Goal: Task Accomplishment & Management: Manage account settings

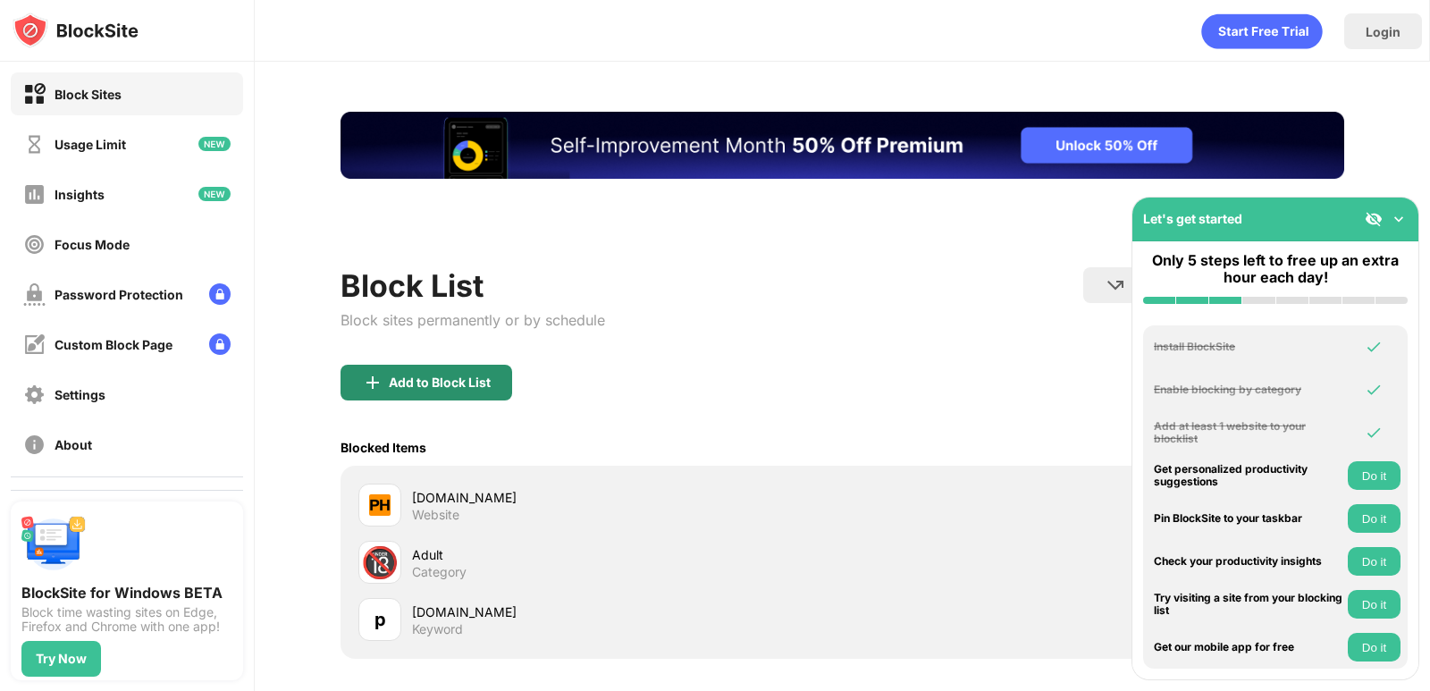
click at [485, 375] on div "Add to Block List" at bounding box center [440, 382] width 102 height 14
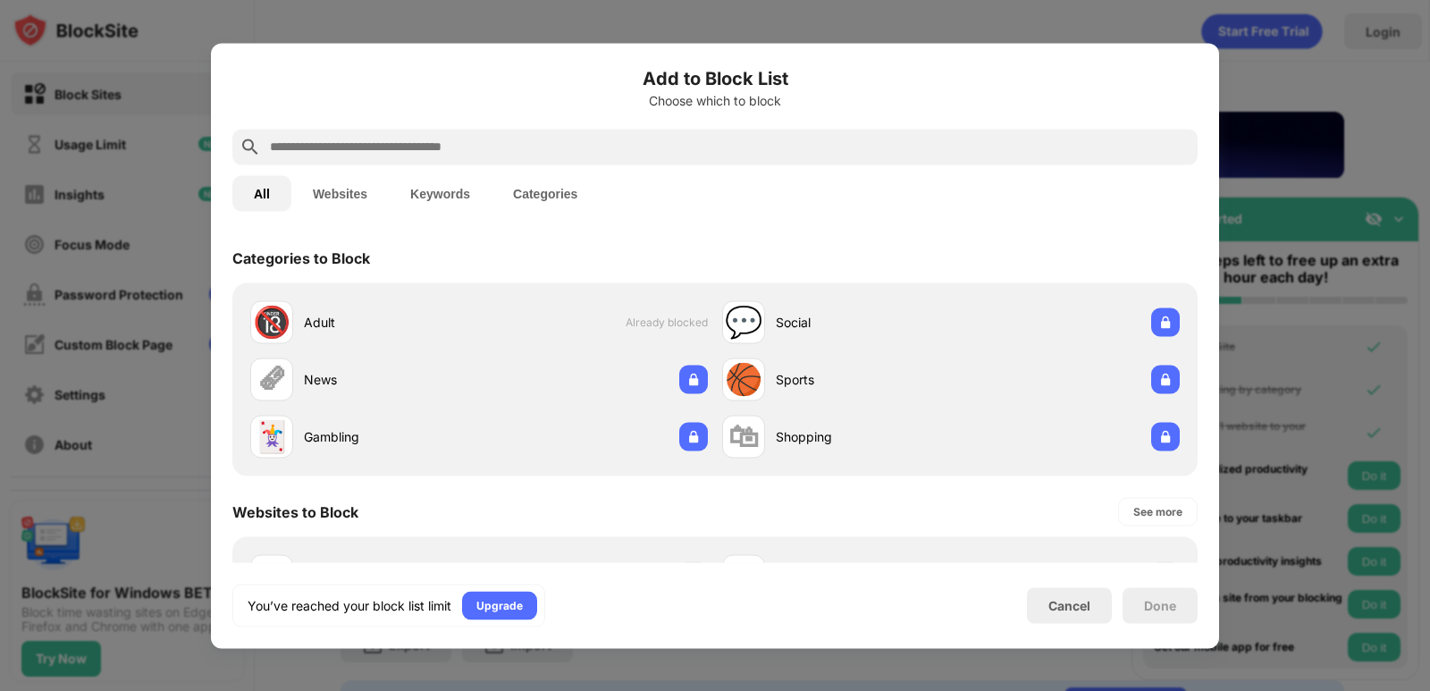
drag, startPoint x: 389, startPoint y: 145, endPoint x: 384, endPoint y: 157, distance: 13.6
click at [389, 146] on input "text" at bounding box center [729, 146] width 923 height 21
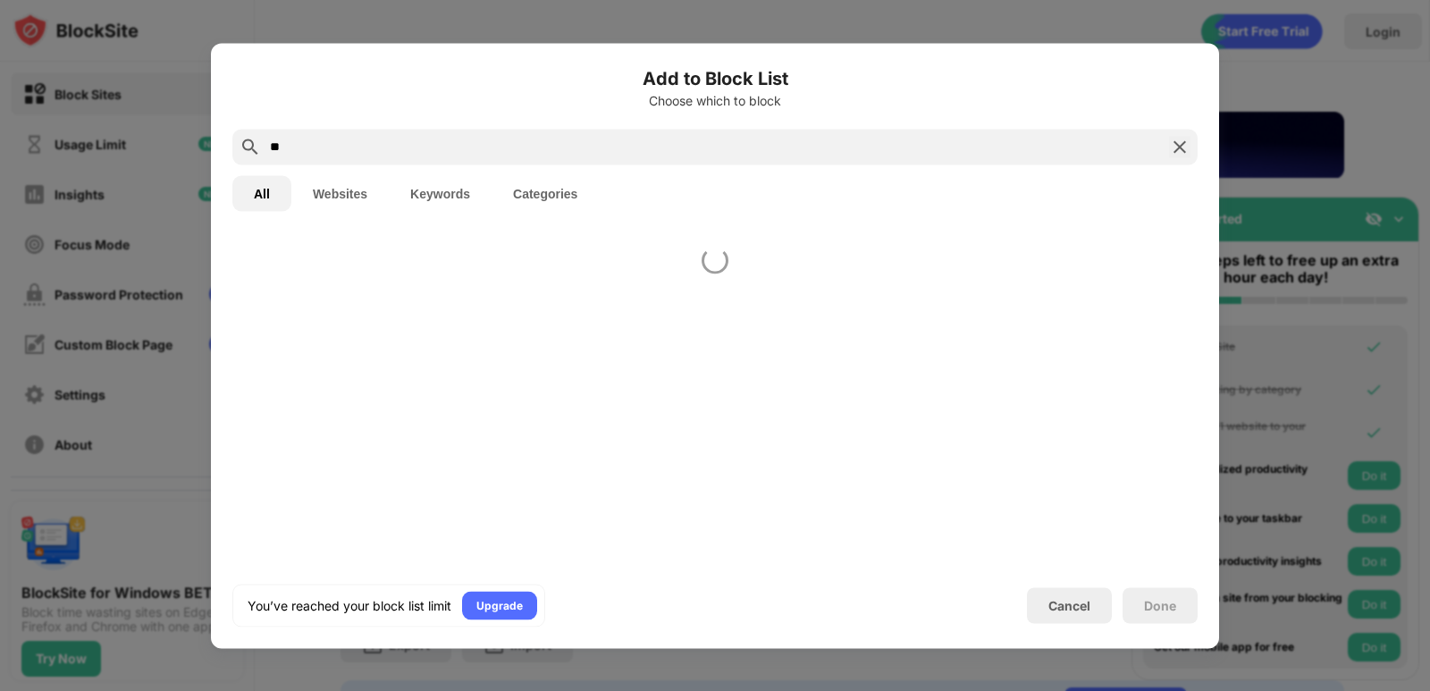
type input "*"
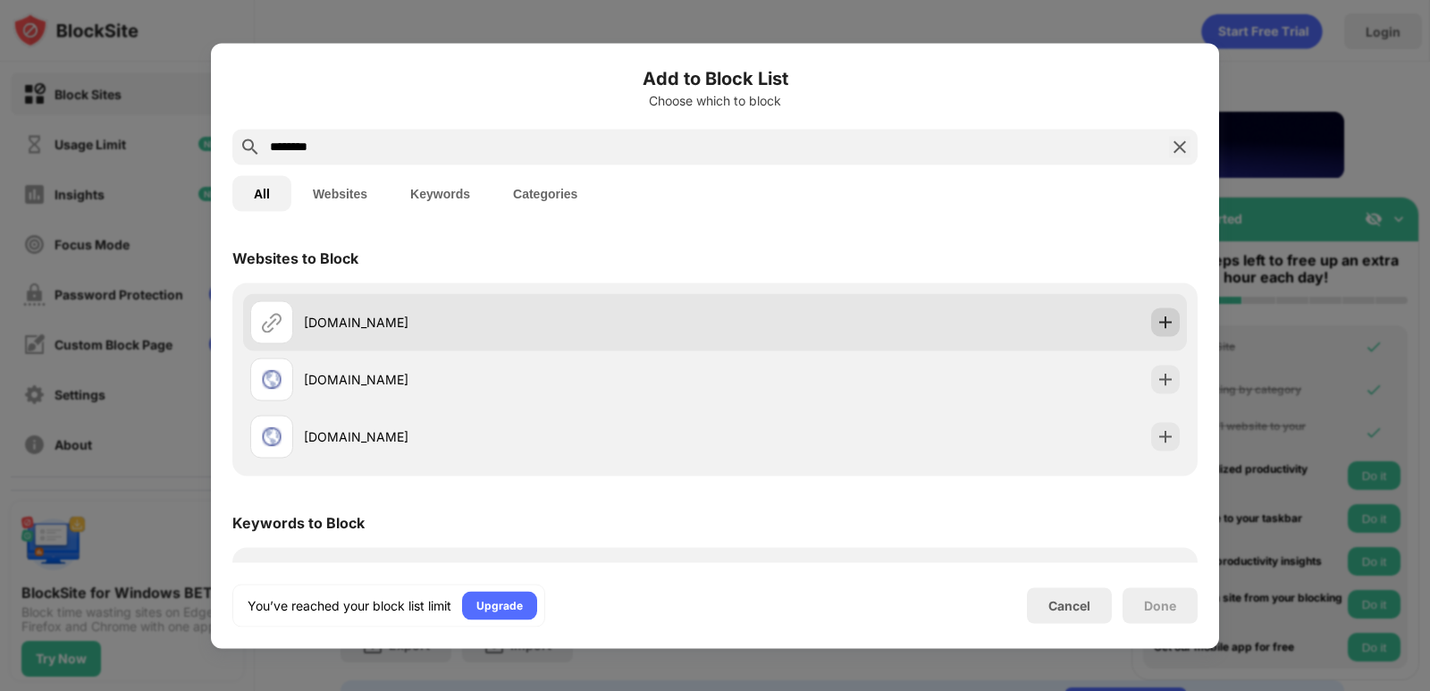
type input "********"
click at [1157, 328] on img at bounding box center [1166, 322] width 18 height 18
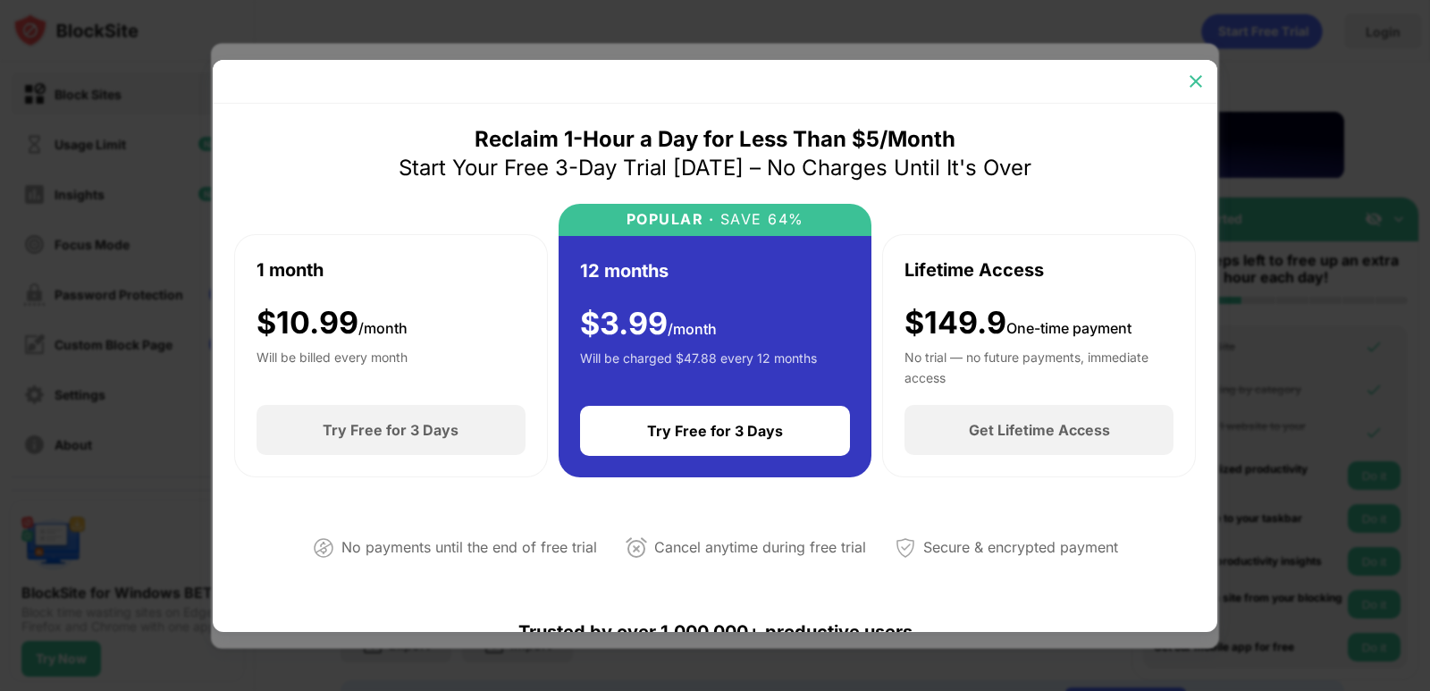
click at [1188, 84] on img at bounding box center [1196, 81] width 18 height 18
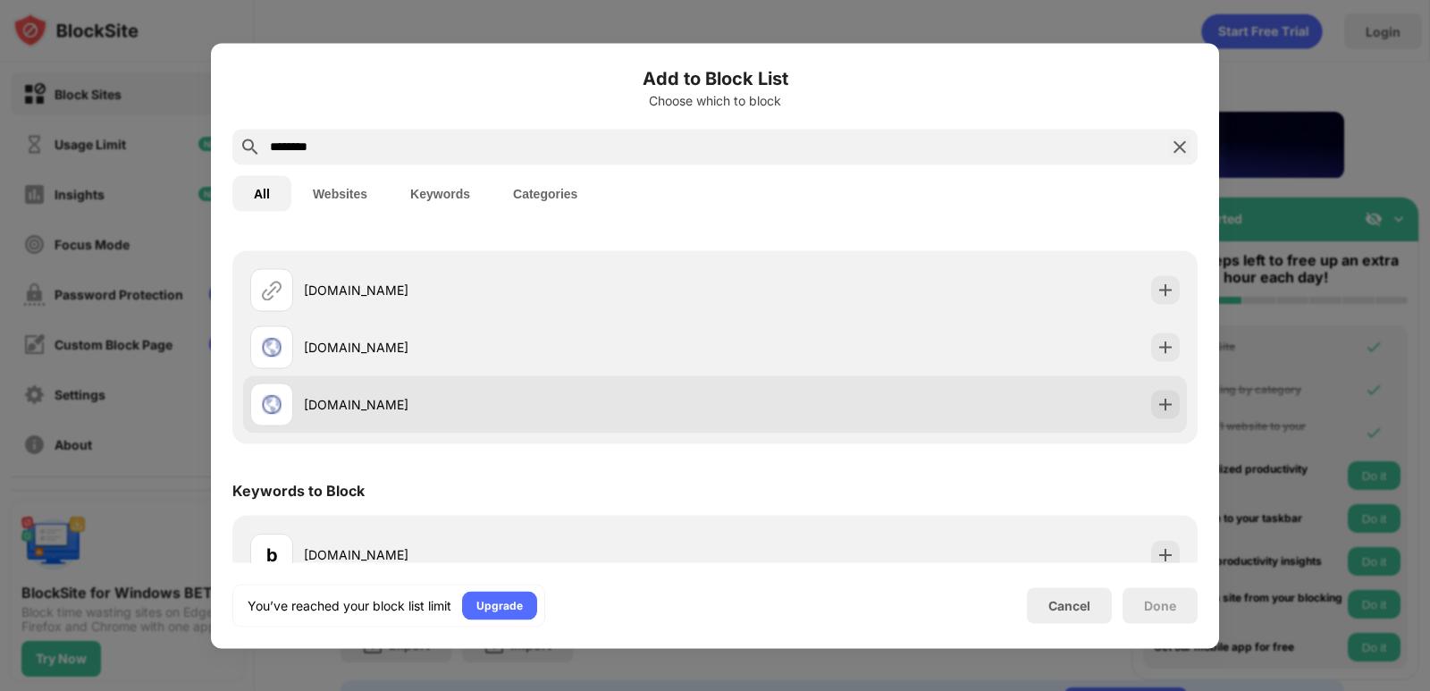
scroll to position [63, 0]
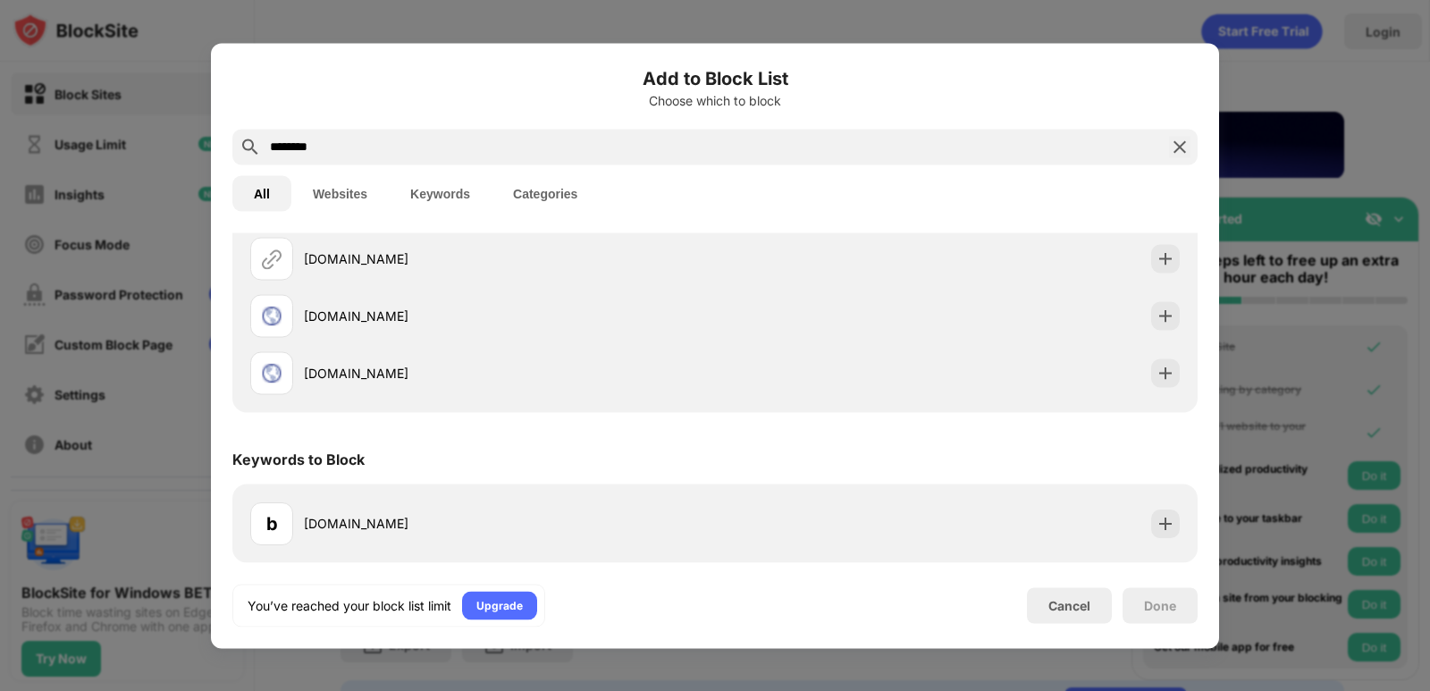
click at [1174, 150] on img at bounding box center [1179, 146] width 21 height 21
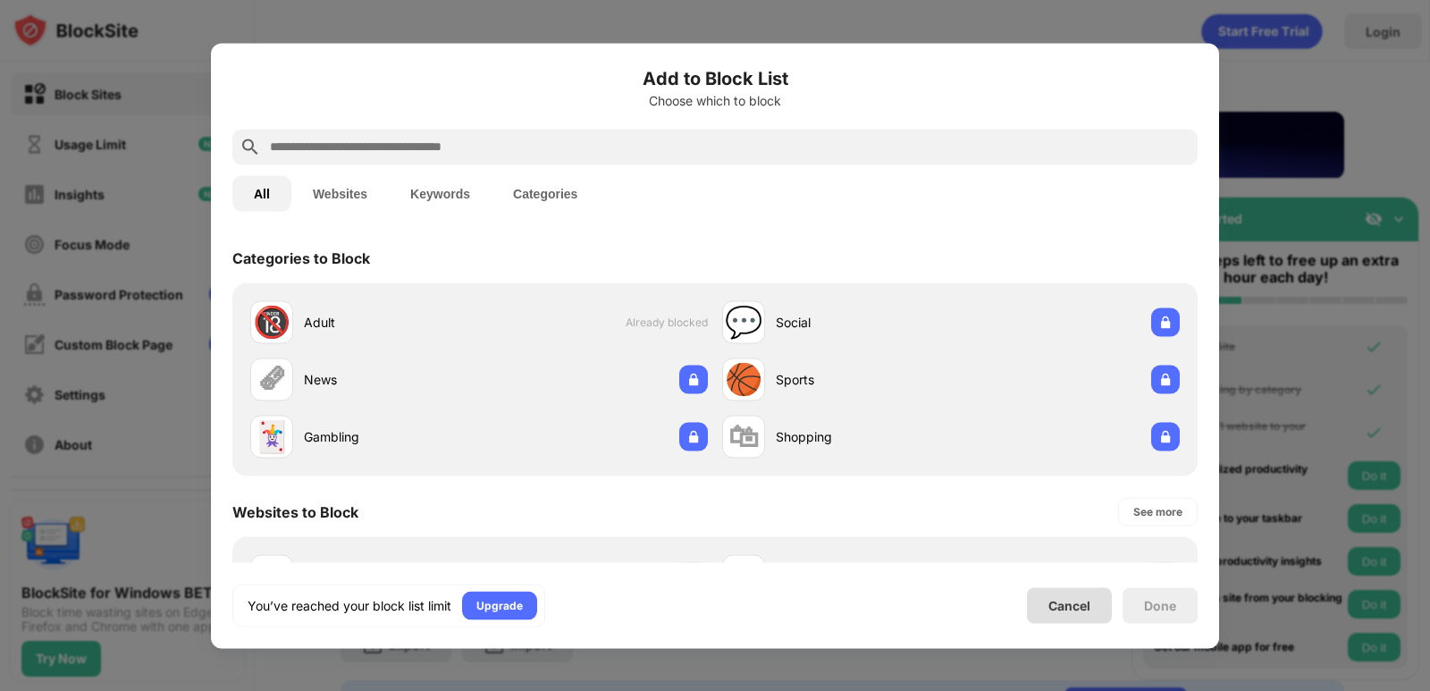
click at [1053, 612] on div "Cancel" at bounding box center [1070, 605] width 42 height 15
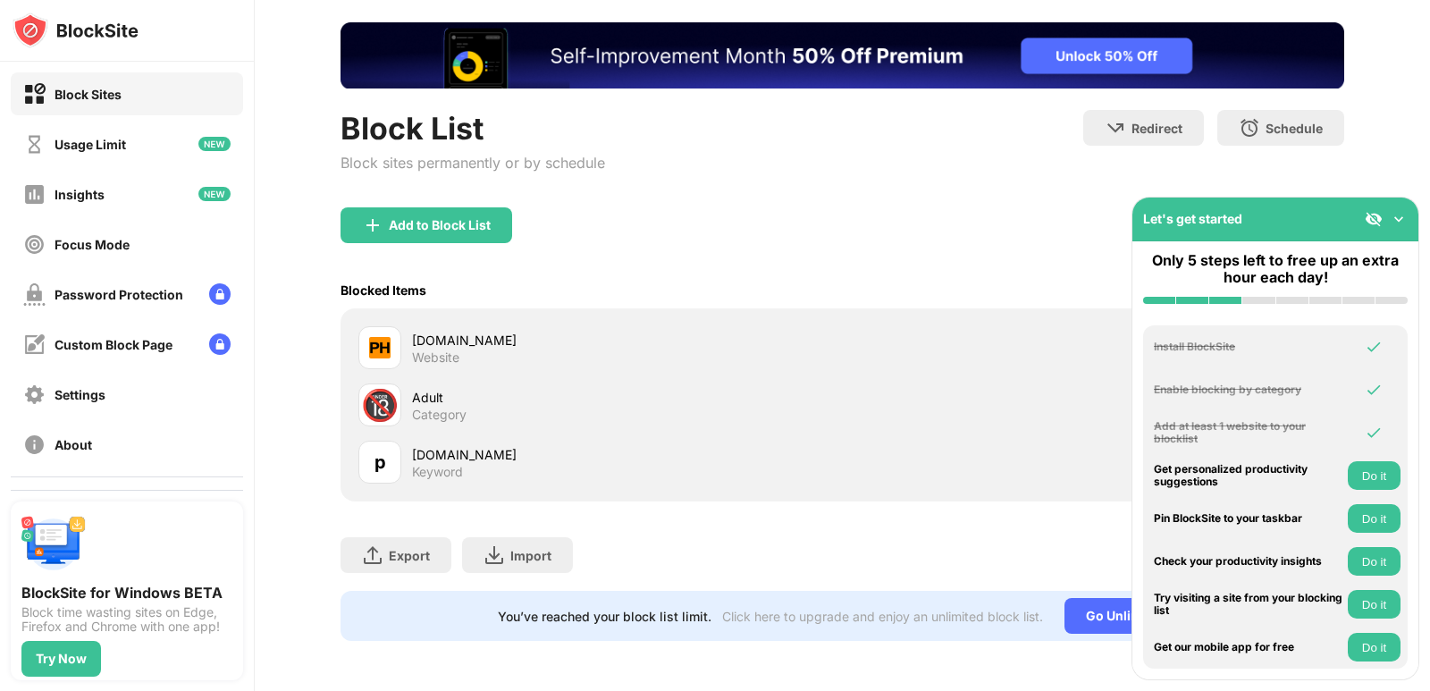
click at [1403, 219] on img at bounding box center [1399, 219] width 18 height 18
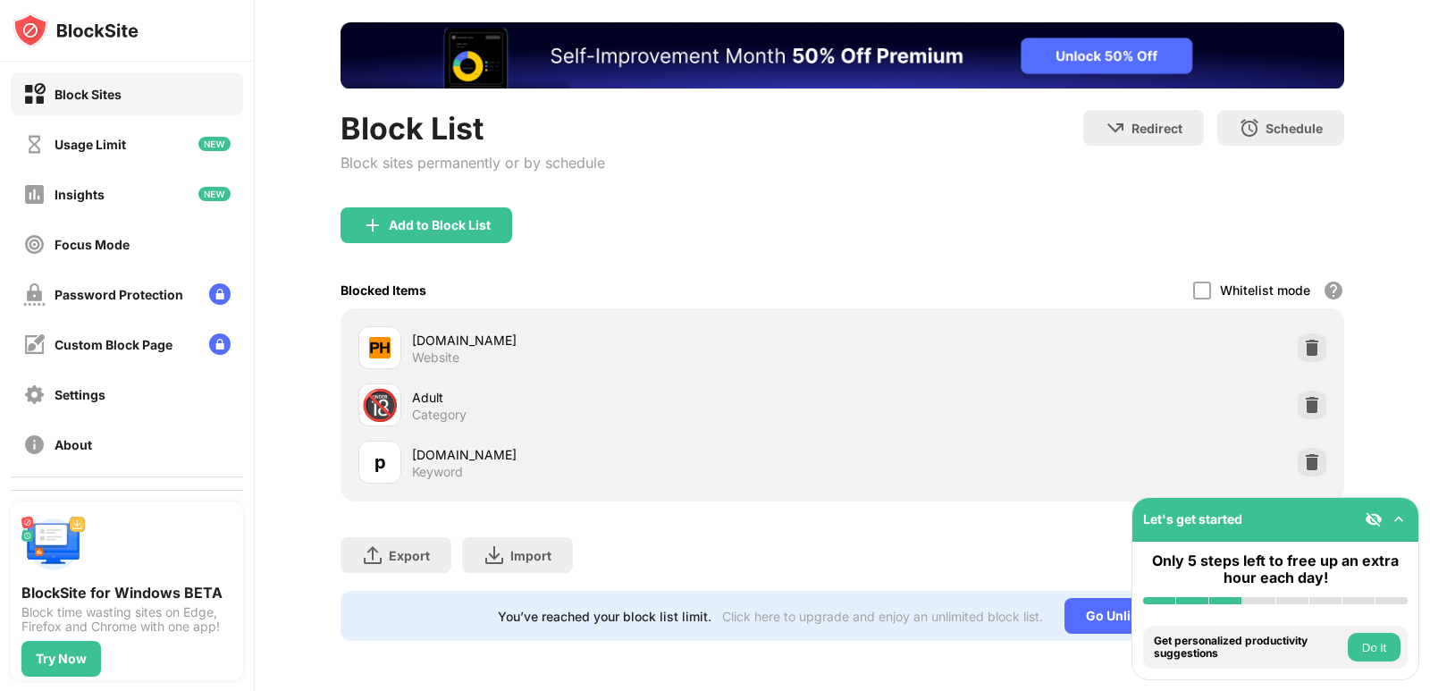
click at [1405, 518] on img at bounding box center [1399, 519] width 18 height 18
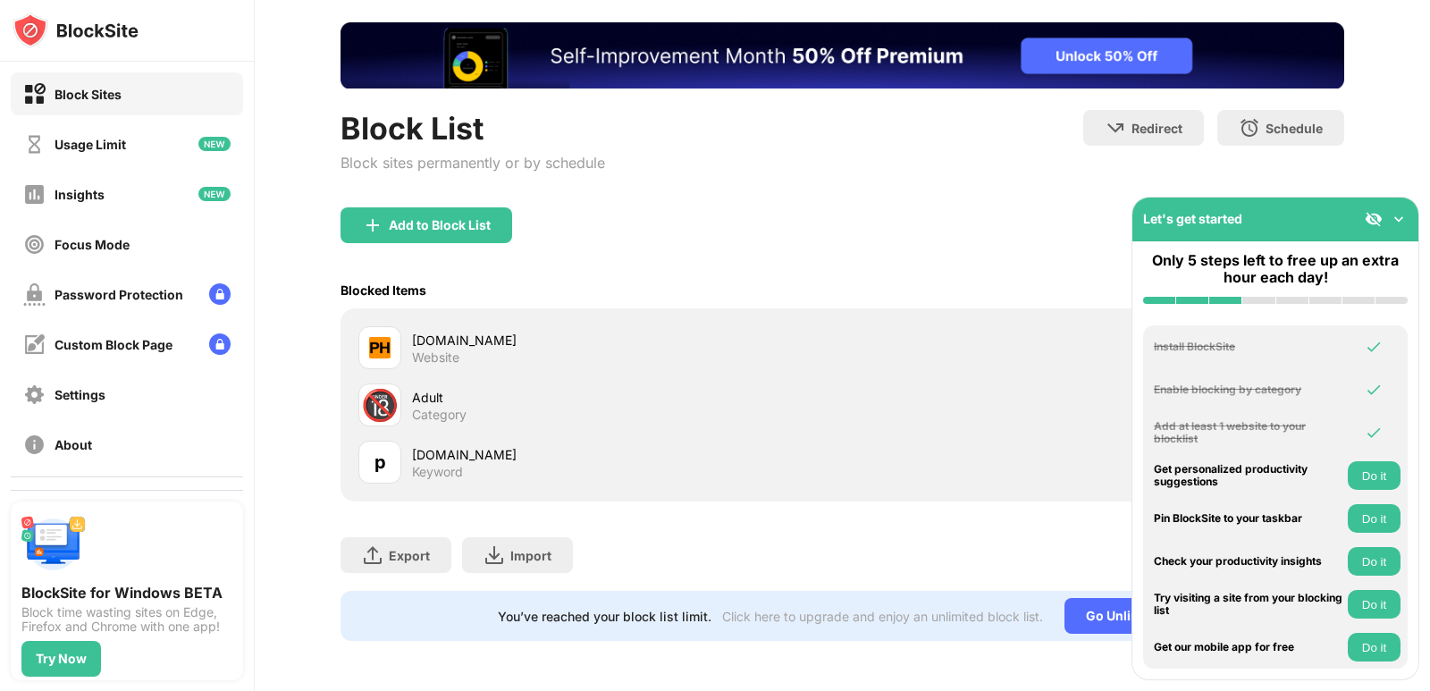
click at [1396, 214] on img at bounding box center [1399, 219] width 18 height 18
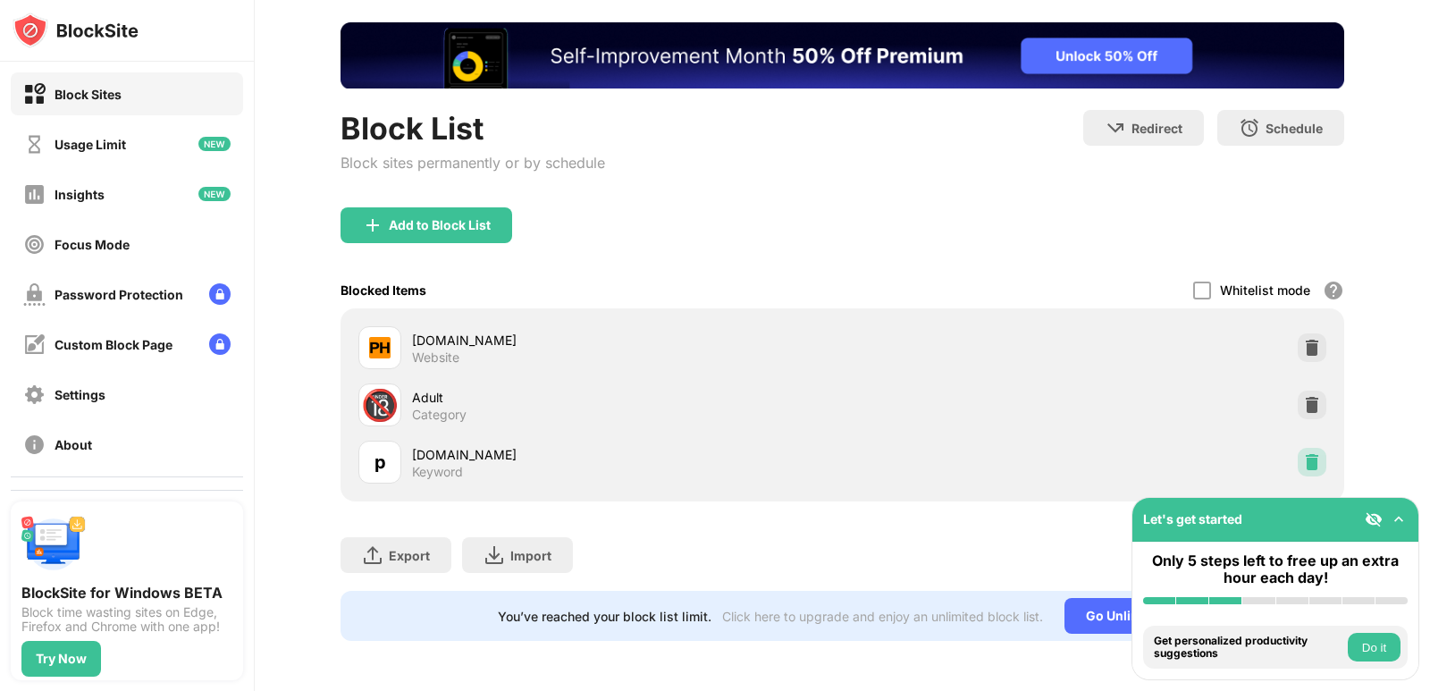
click at [1303, 453] on img at bounding box center [1312, 462] width 18 height 18
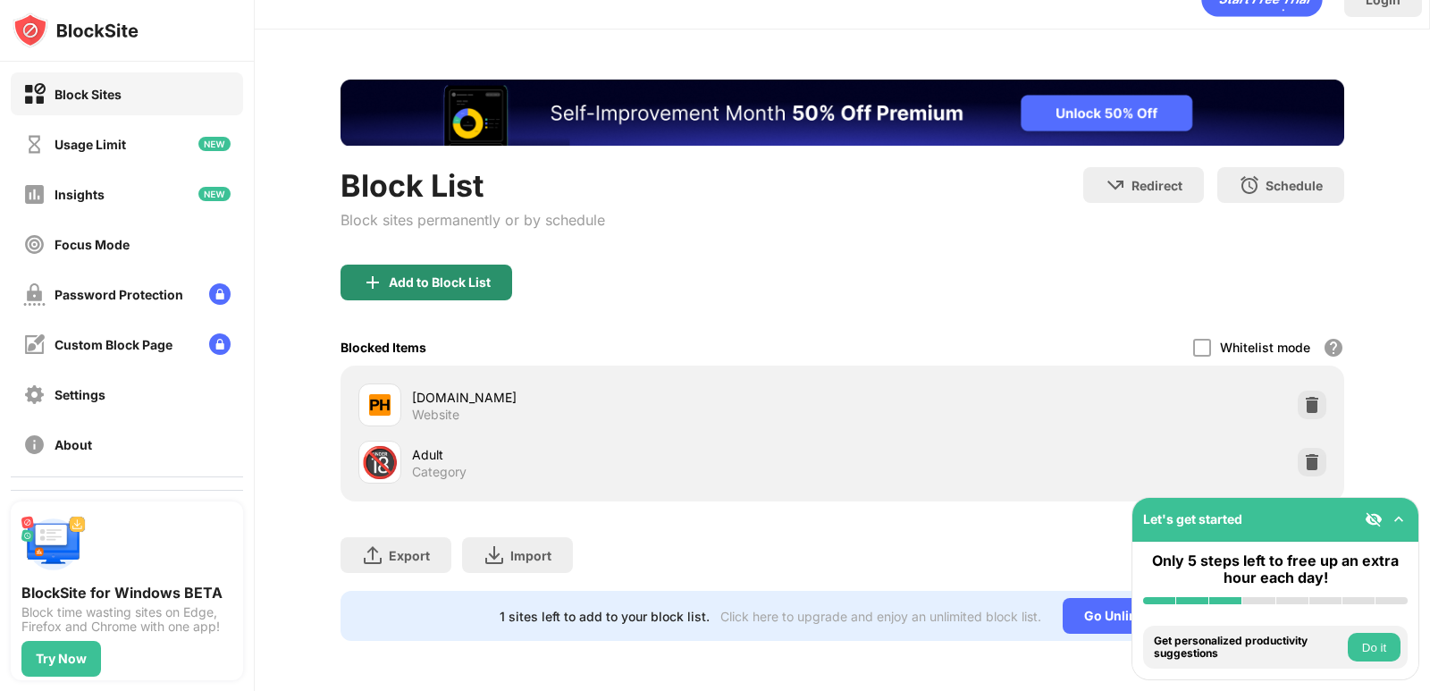
click at [445, 283] on div "Add to Block List" at bounding box center [427, 283] width 172 height 36
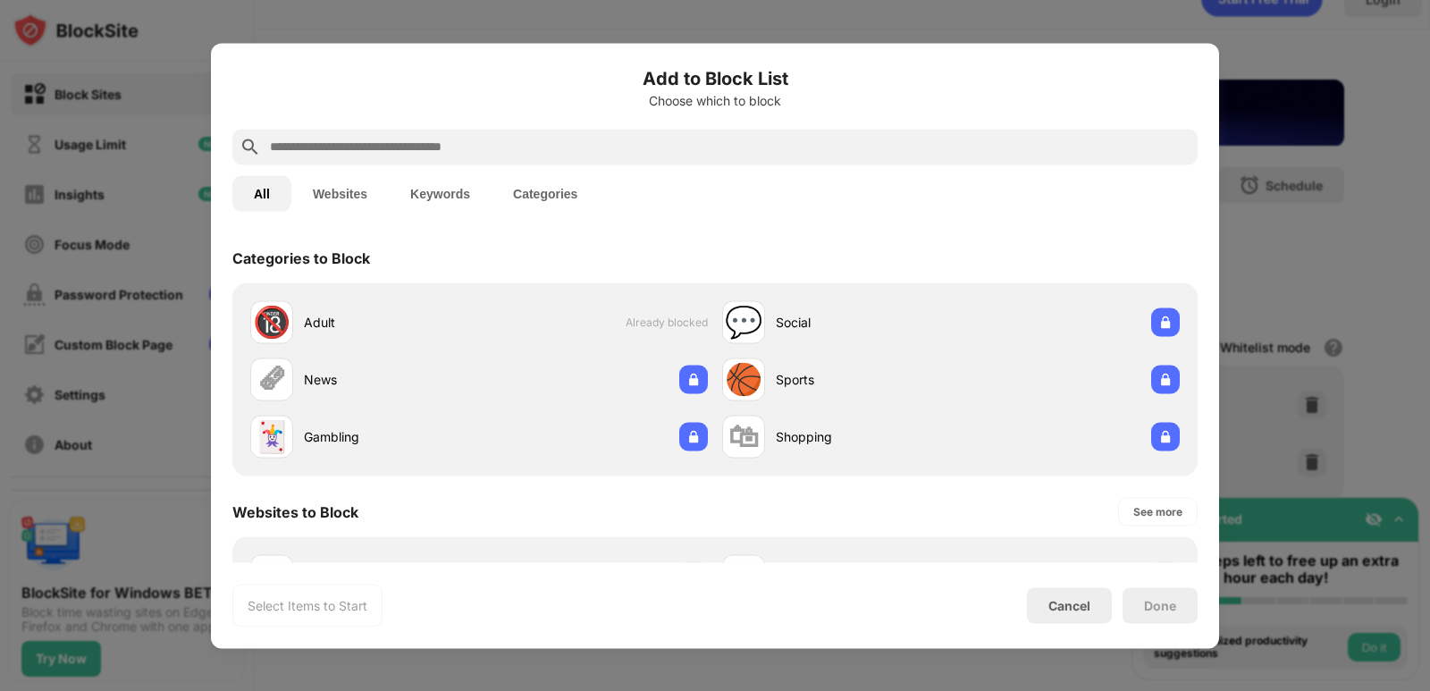
click at [658, 150] on input "text" at bounding box center [729, 146] width 923 height 21
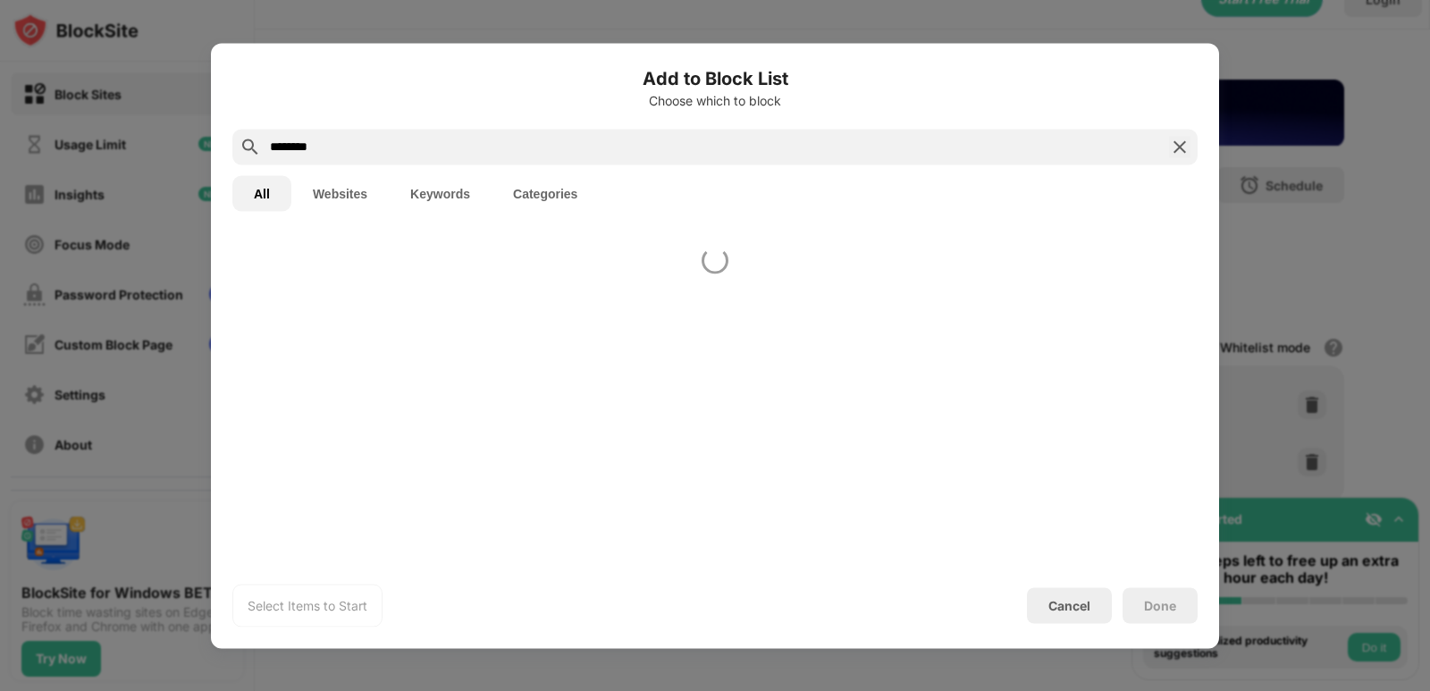
type input "********"
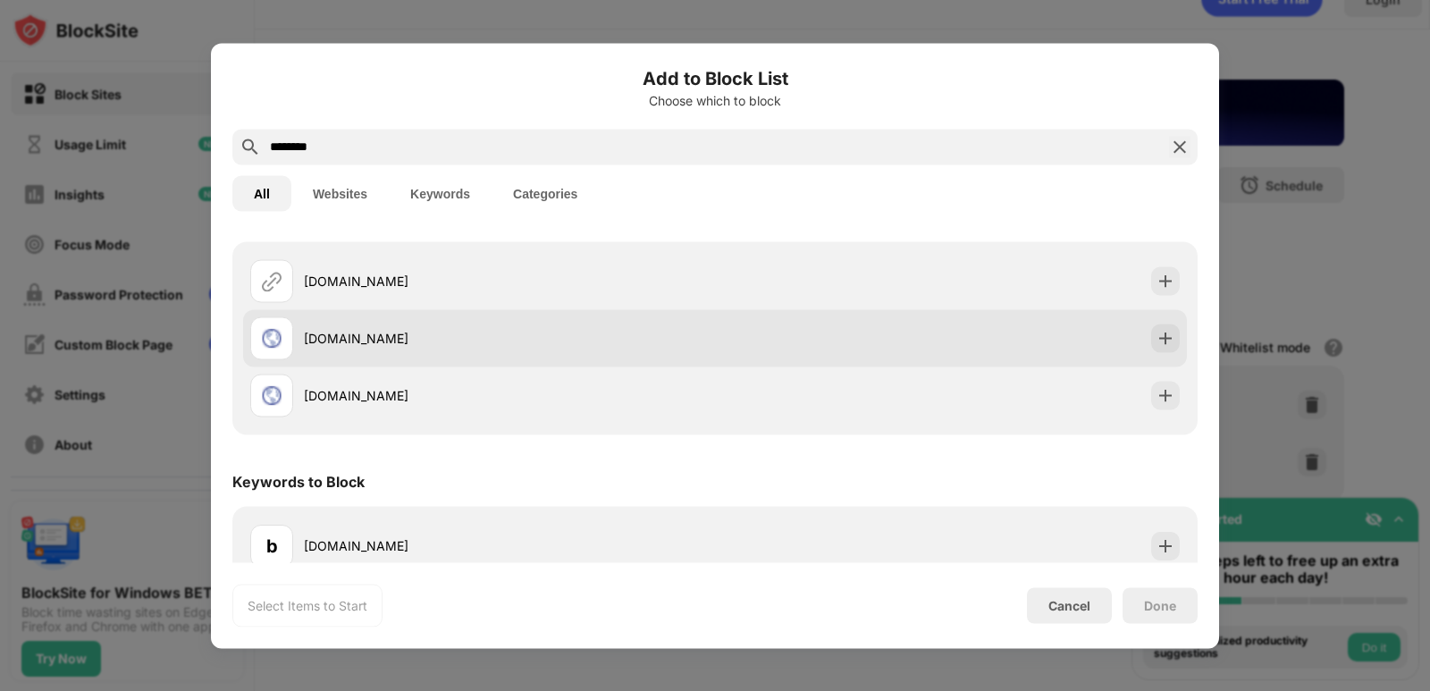
scroll to position [63, 0]
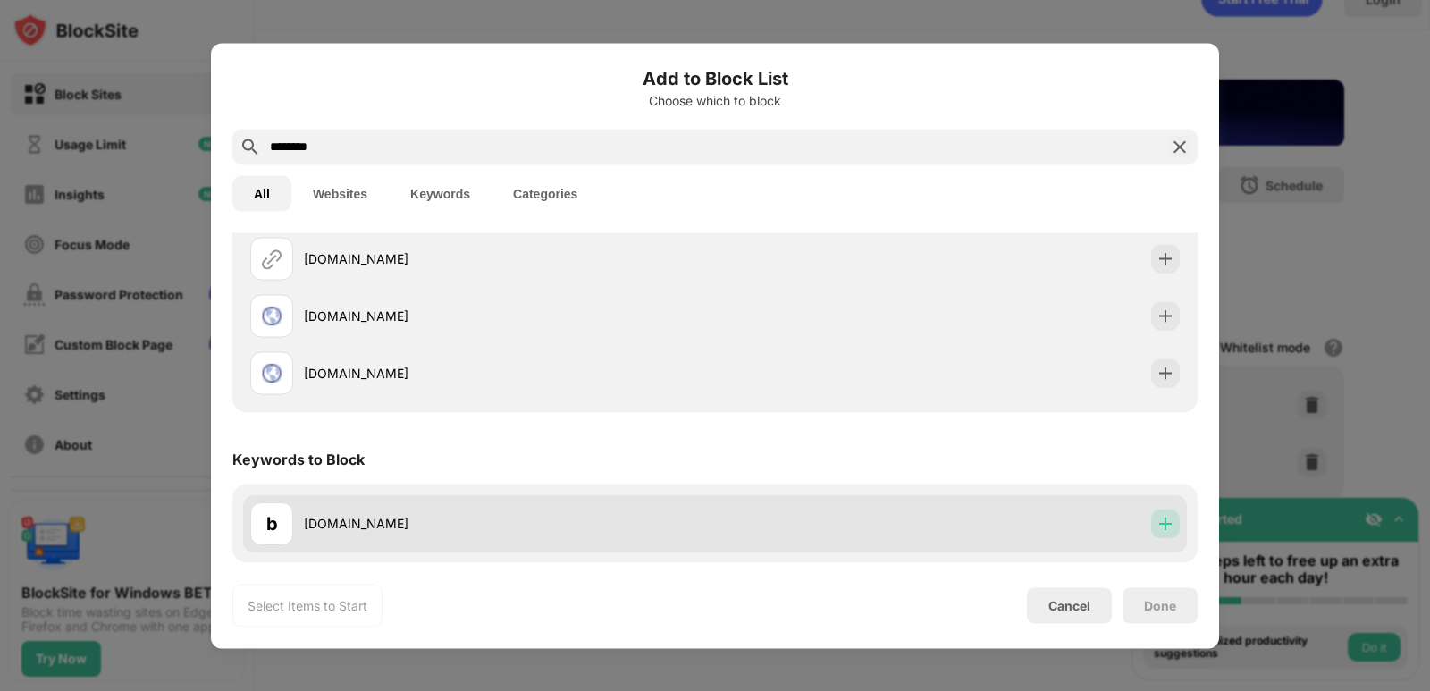
click at [1158, 533] on div at bounding box center [1166, 523] width 29 height 29
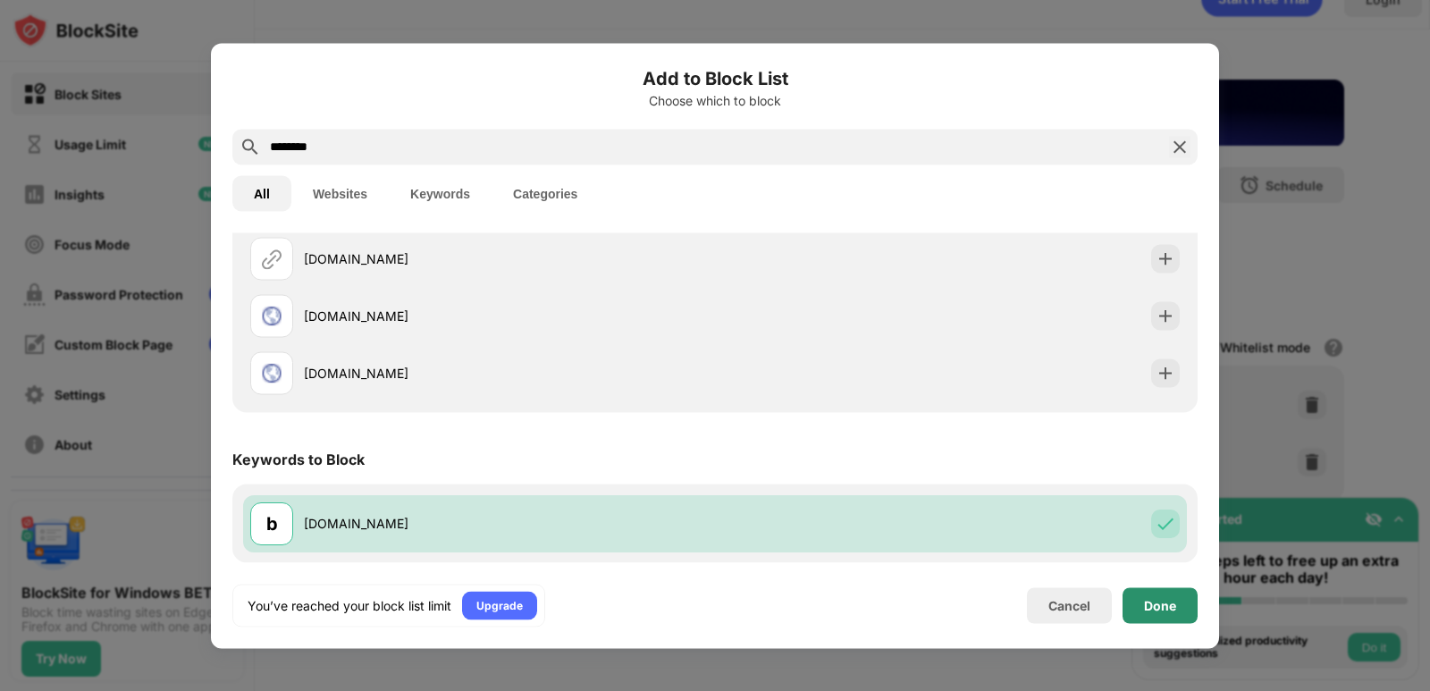
click at [1165, 604] on div "Done" at bounding box center [1160, 605] width 32 height 14
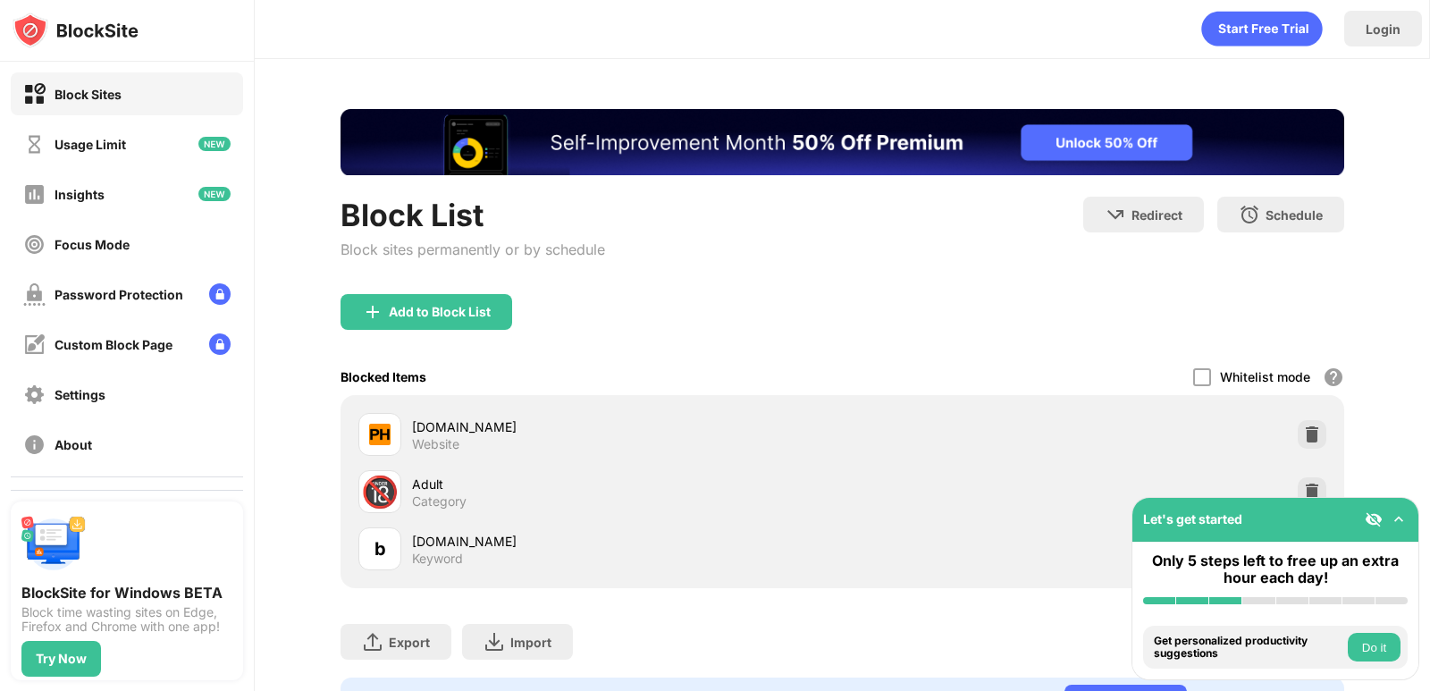
scroll to position [0, 0]
